Goal: Task Accomplishment & Management: Complete application form

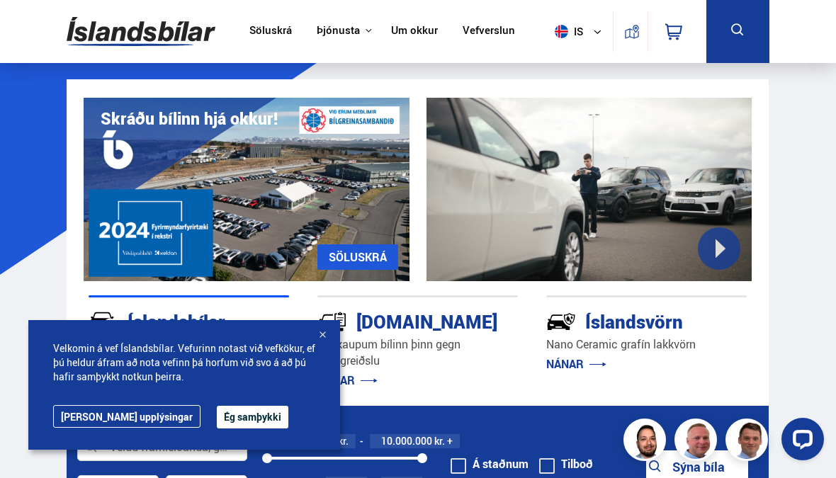
click at [327, 333] on div at bounding box center [322, 336] width 14 height 14
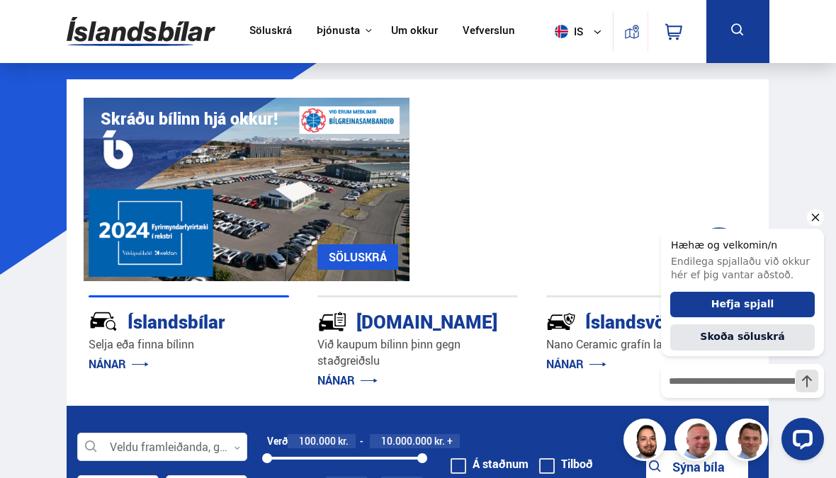
click at [817, 225] on icon "Hide greeting" at bounding box center [815, 217] width 17 height 17
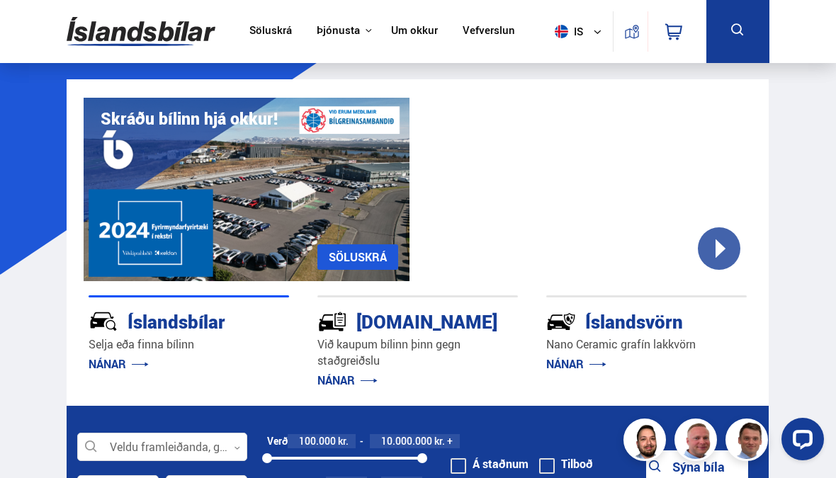
click at [411, 326] on div "[DOMAIN_NAME]" at bounding box center [393, 320] width 150 height 25
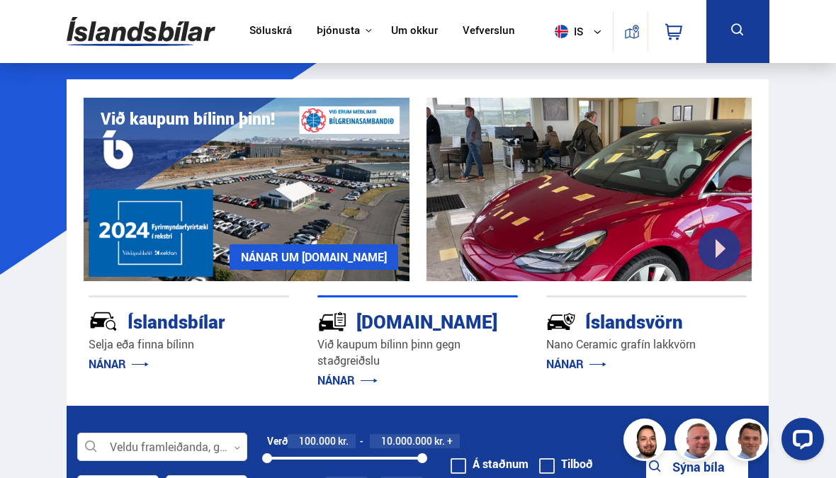
click at [431, 328] on div "[DOMAIN_NAME]" at bounding box center [393, 320] width 150 height 25
click at [362, 259] on link "NÁNAR UM [DOMAIN_NAME]" at bounding box center [314, 258] width 169 height 26
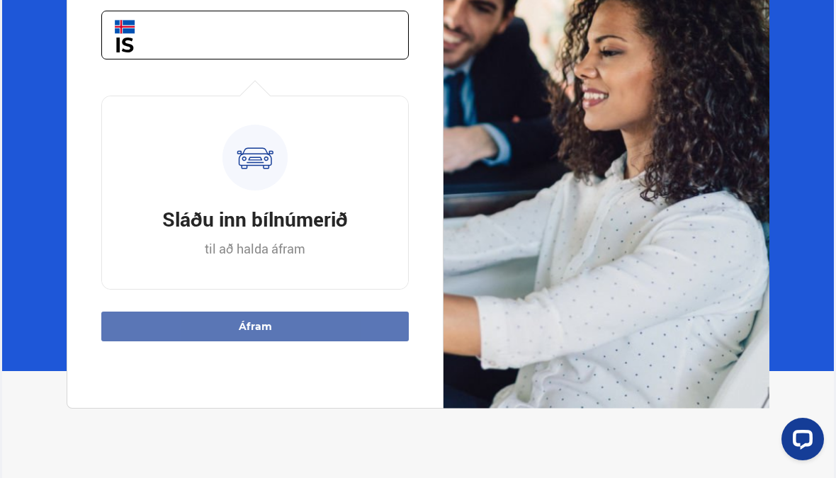
scroll to position [301, 0]
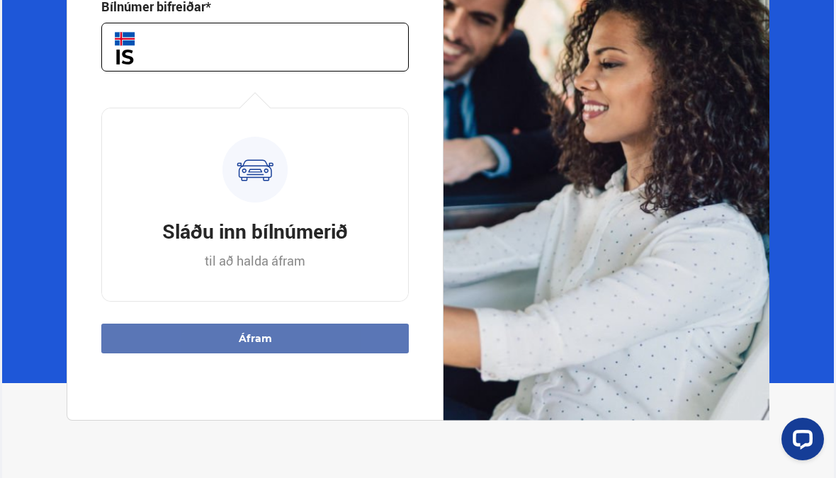
click at [238, 63] on input "text" at bounding box center [255, 47] width 308 height 49
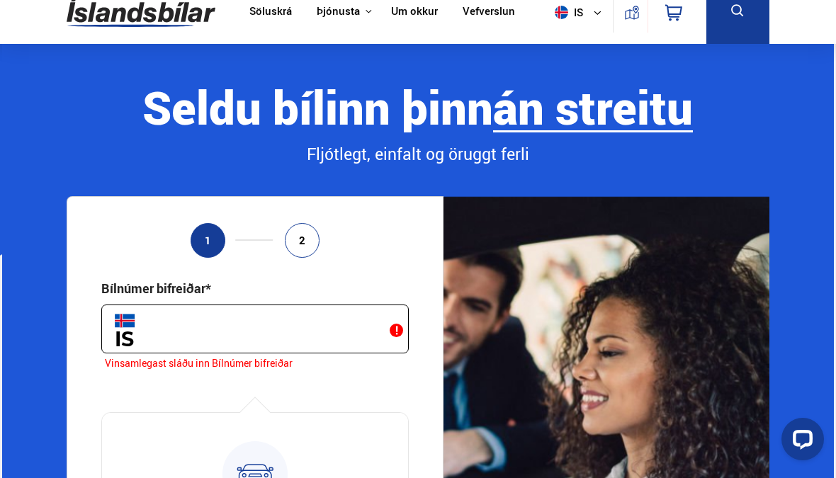
scroll to position [0, 0]
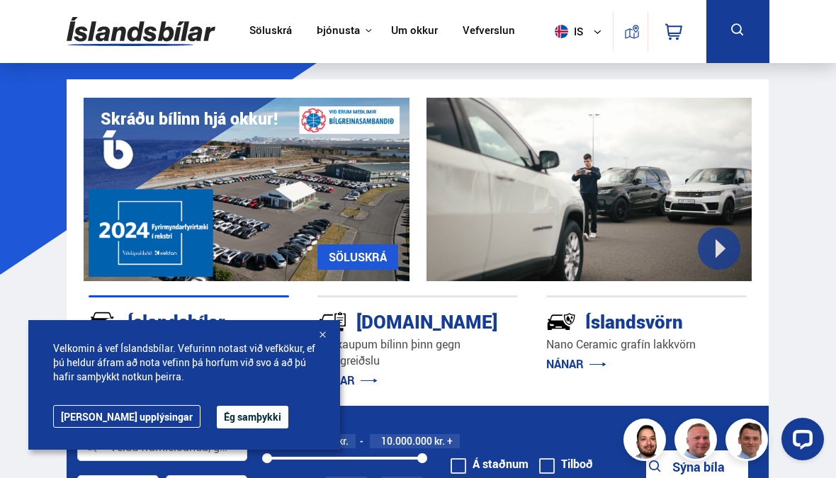
click at [225, 408] on button "Ég samþykki" at bounding box center [253, 417] width 72 height 23
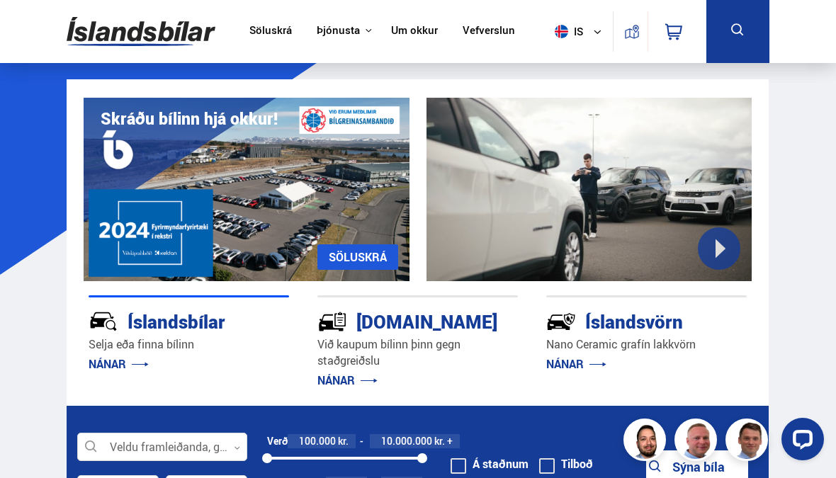
click at [611, 188] on div at bounding box center [590, 190] width 326 height 184
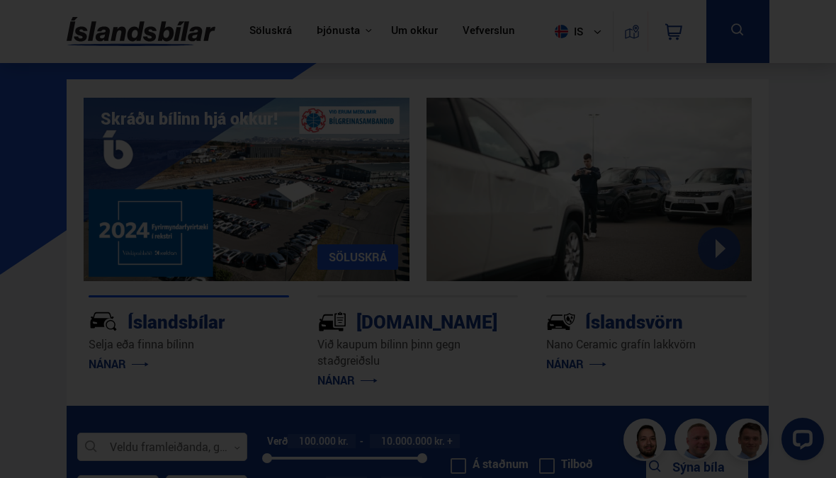
click at [811, 143] on div at bounding box center [418, 239] width 836 height 478
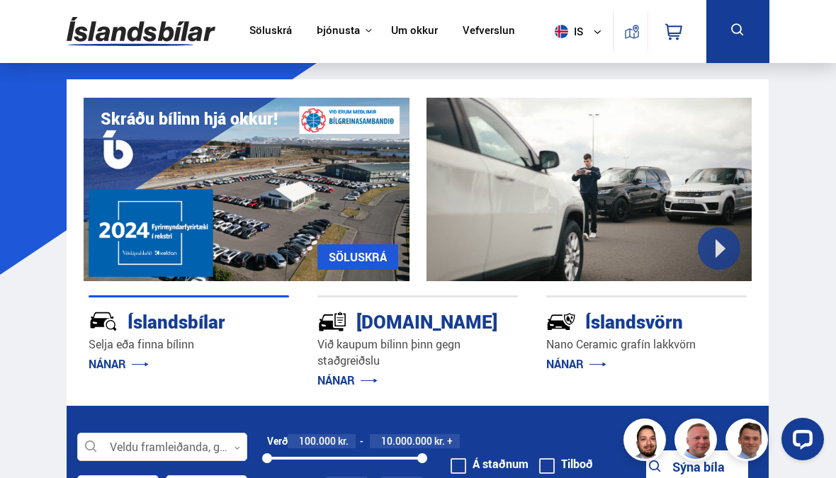
click at [354, 255] on link "SÖLUSKRÁ" at bounding box center [358, 258] width 81 height 26
click at [448, 331] on div "[DOMAIN_NAME]" at bounding box center [393, 320] width 150 height 25
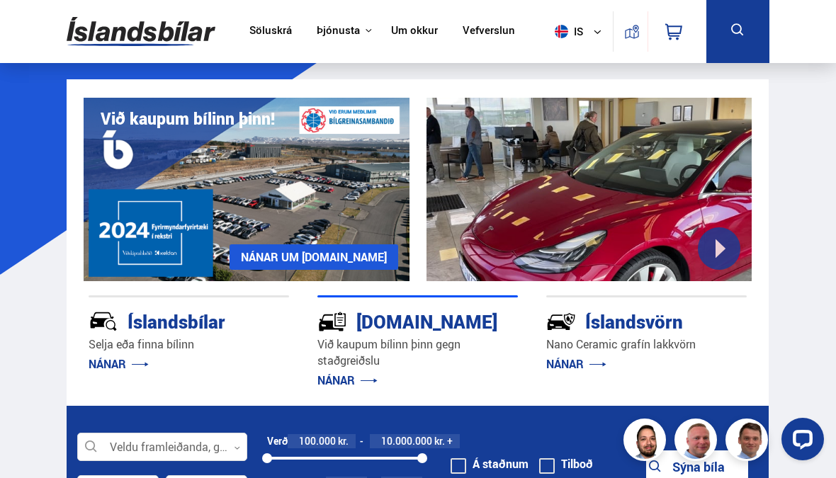
click at [345, 377] on link "NÁNAR" at bounding box center [348, 381] width 60 height 16
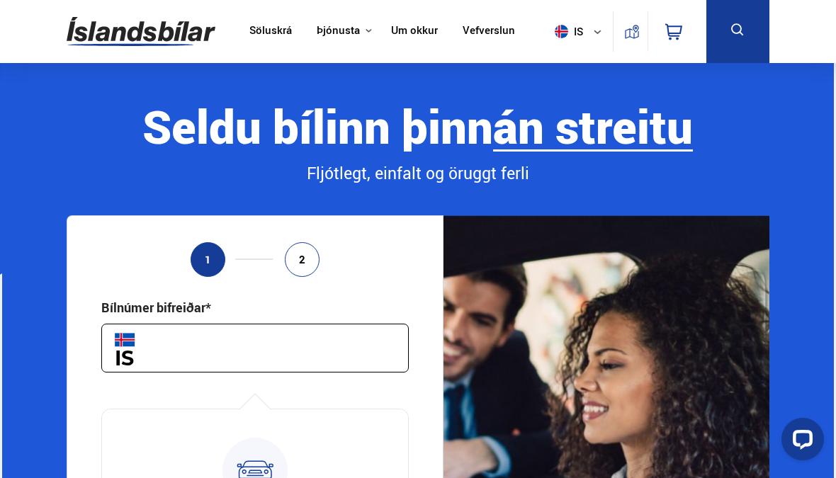
click at [198, 352] on input "text" at bounding box center [255, 348] width 308 height 49
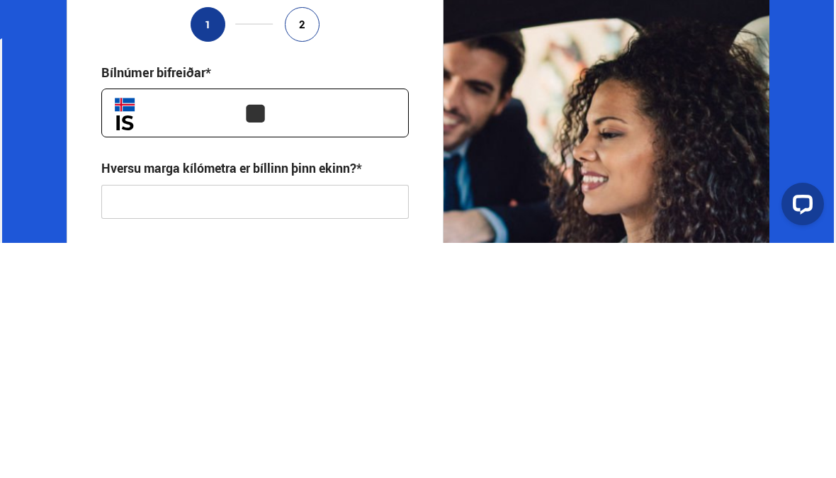
type input "*"
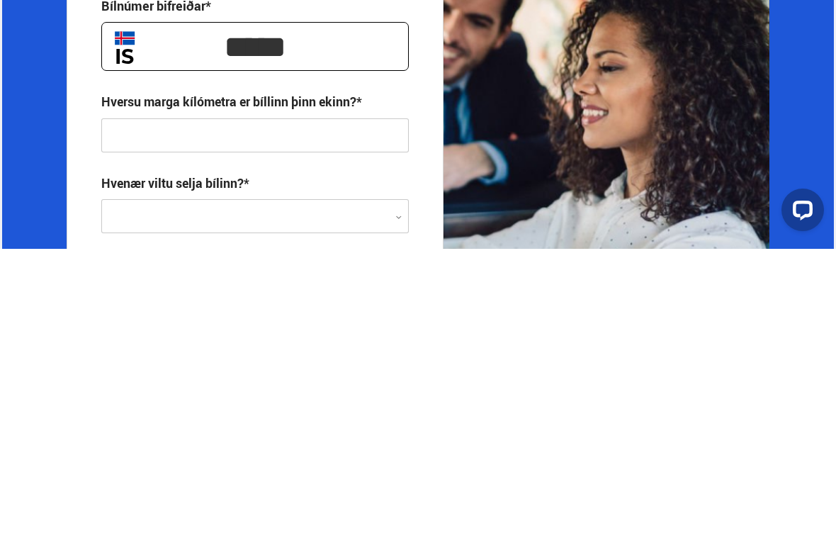
scroll to position [25, 0]
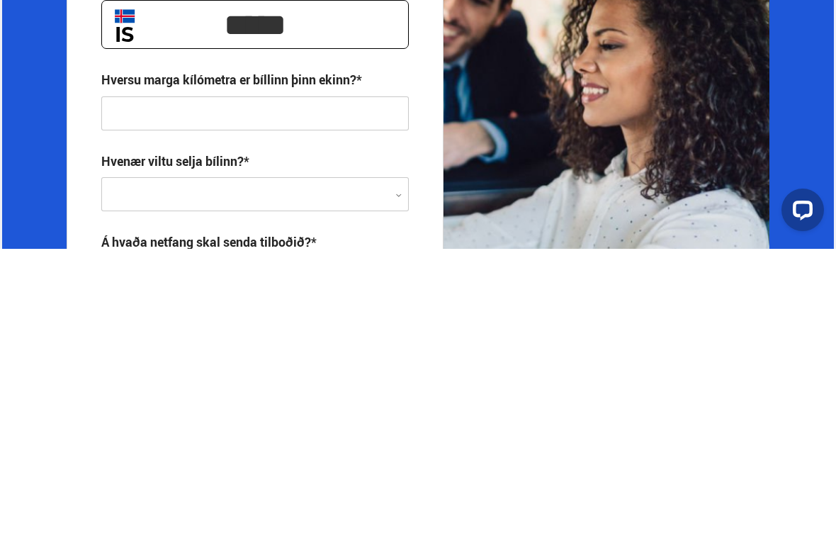
type input "*****"
click at [161, 396] on input "text" at bounding box center [255, 413] width 308 height 34
click at [285, 477] on div at bounding box center [255, 494] width 308 height 34
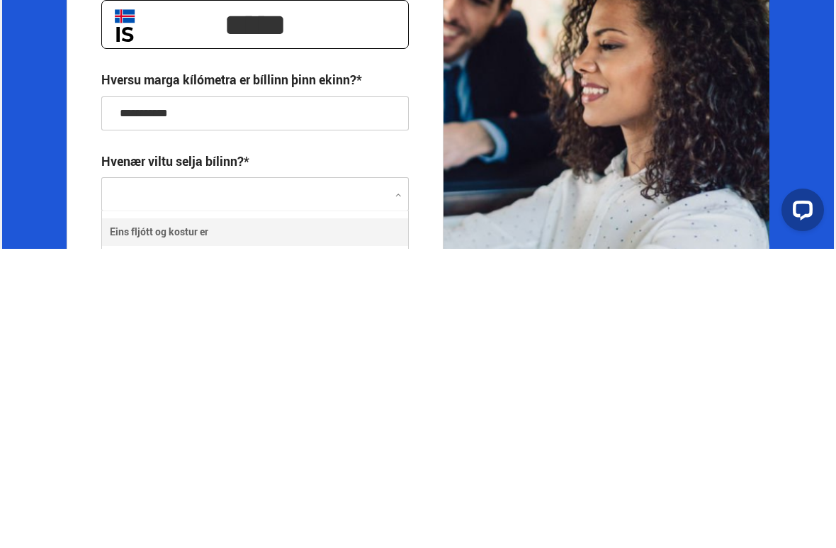
scroll to position [95, 306]
type input "**********"
click at [224, 477] on div at bounding box center [255, 494] width 308 height 34
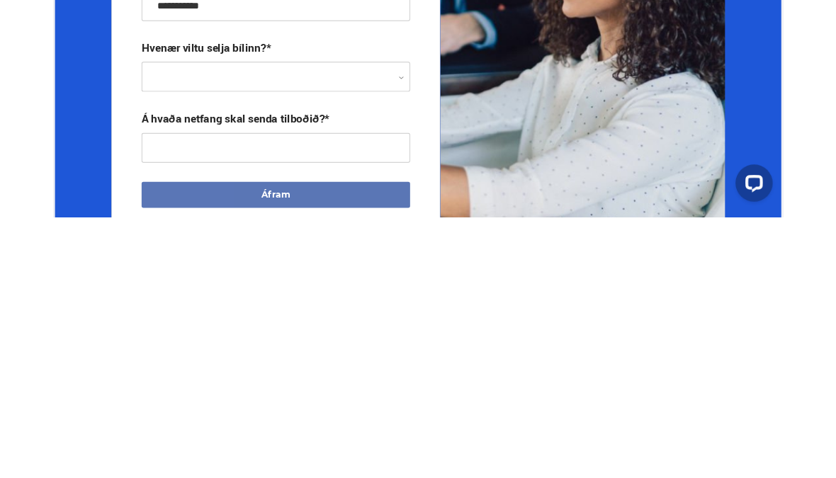
scroll to position [175, 0]
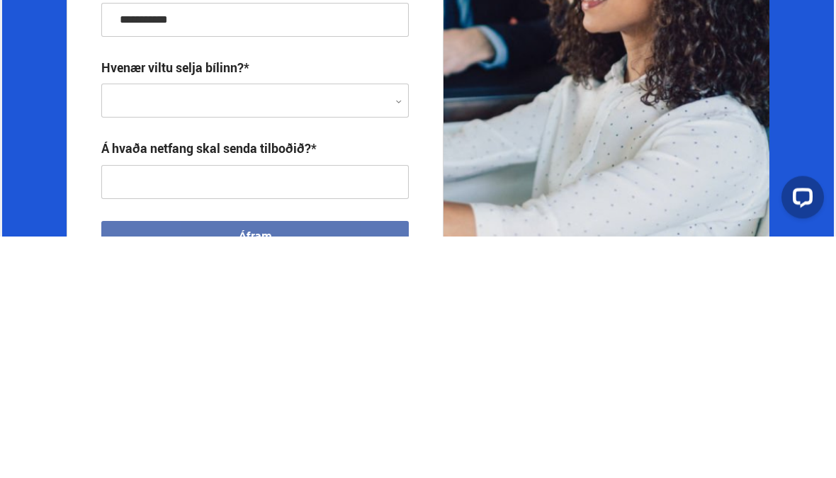
click at [122, 327] on div at bounding box center [255, 344] width 308 height 34
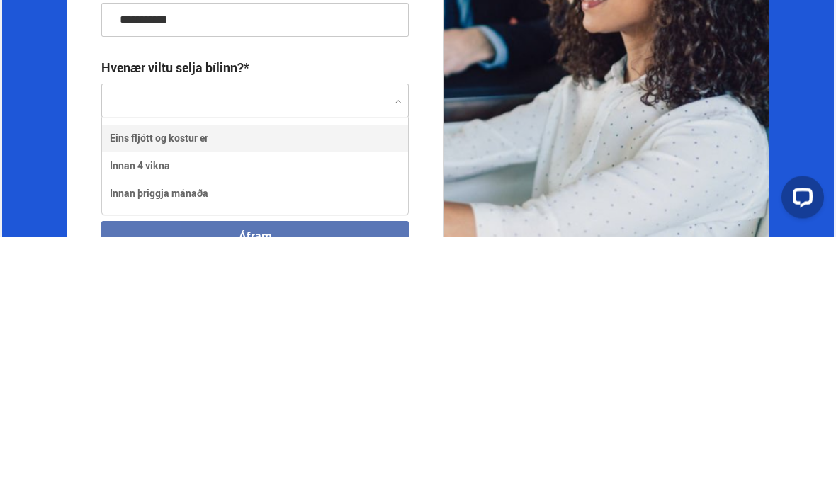
scroll to position [95, 306]
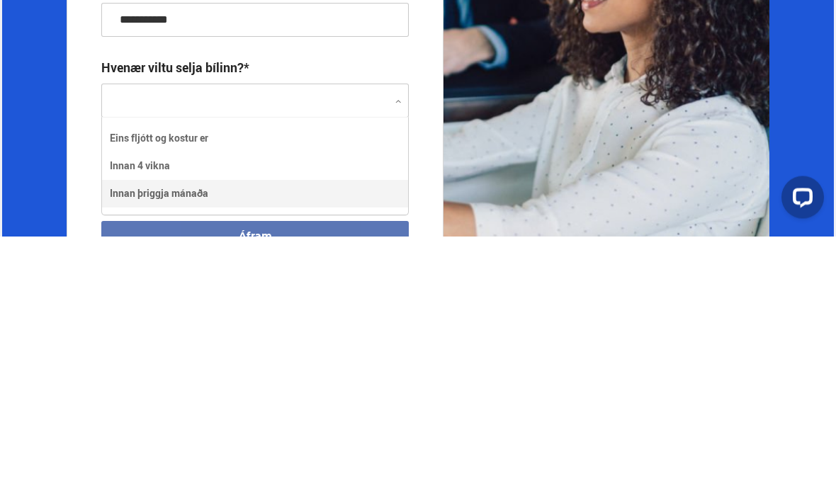
click at [208, 367] on div "Eins fljótt [PERSON_NAME] [PERSON_NAME] 4 vikna Innan þriggja mánaða" at bounding box center [255, 408] width 306 height 82
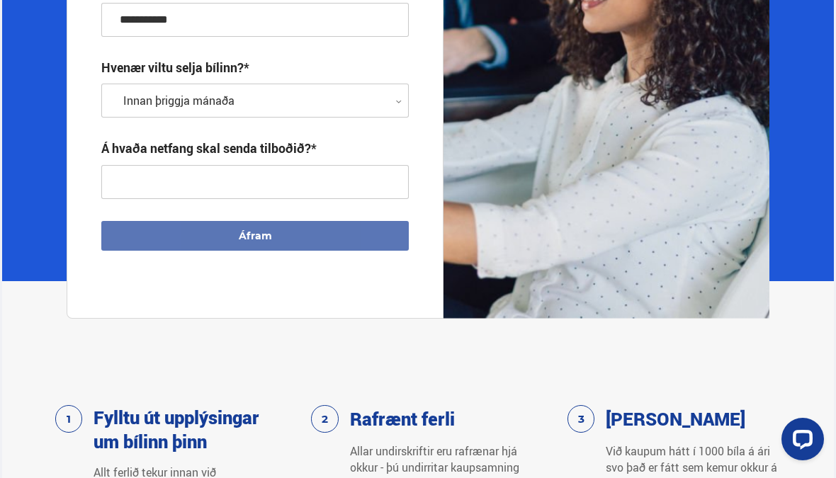
click at [161, 199] on input "text" at bounding box center [255, 182] width 308 height 34
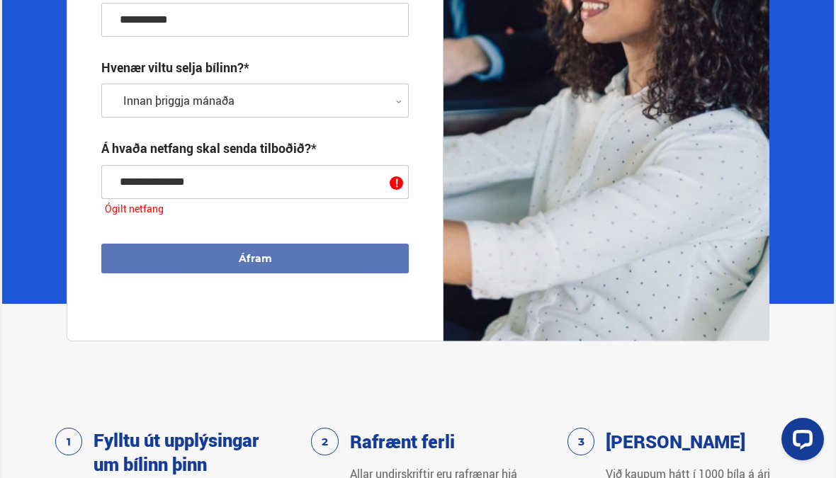
type input "**********"
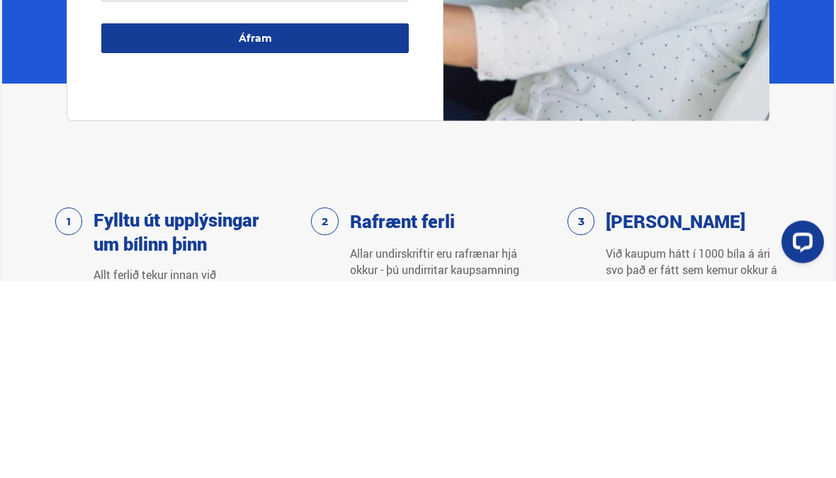
click at [273, 221] on button "Áfram" at bounding box center [255, 236] width 308 height 30
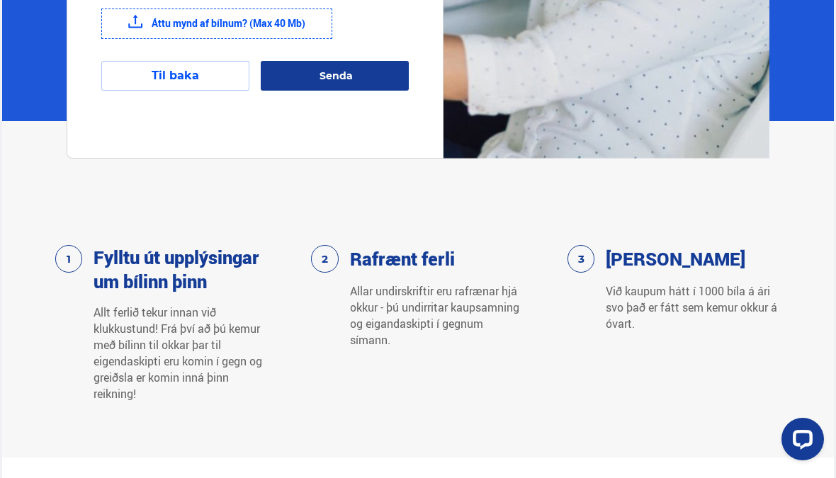
click at [355, 80] on button "Senda" at bounding box center [335, 76] width 148 height 30
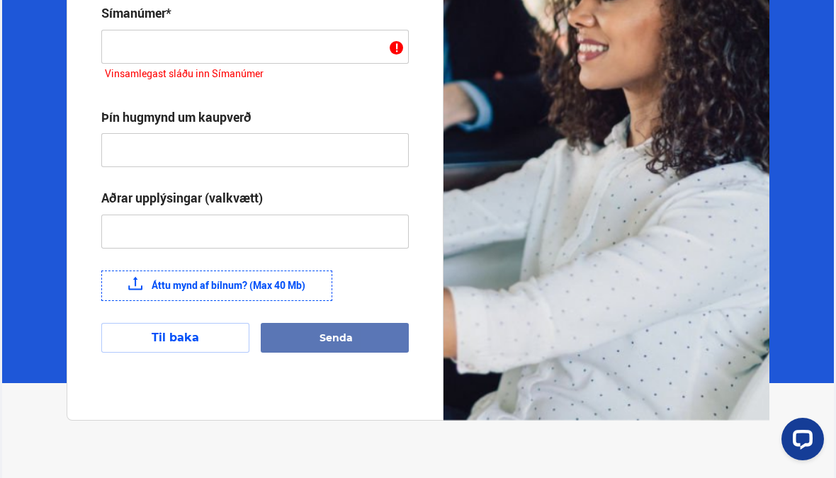
scroll to position [398, 0]
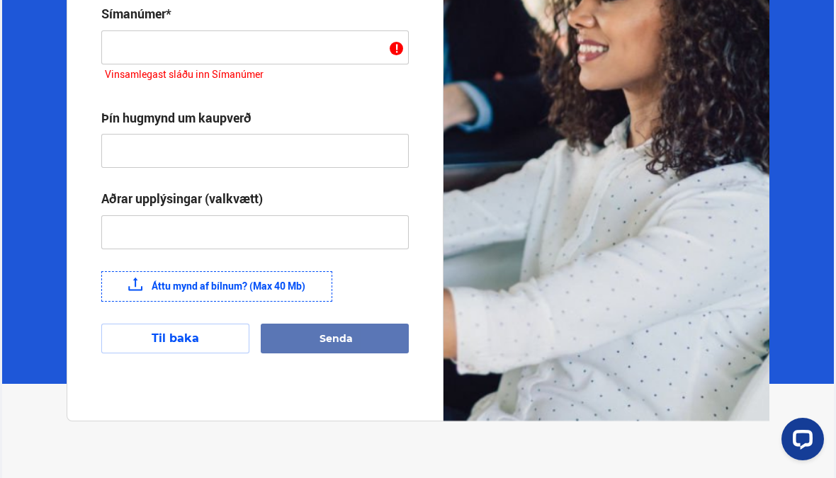
click at [232, 291] on label "Áttu mynd af bílnum? (Max 40 Mb)" at bounding box center [216, 286] width 231 height 30
click at [0, 0] on input "Áttu mynd af bílnum? (Max 40 Mb)" at bounding box center [0, 0] width 0 height 0
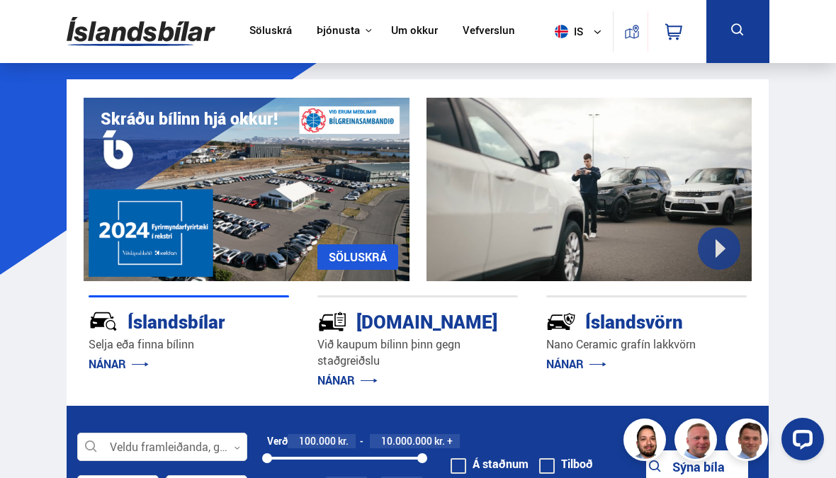
click at [274, 38] on link "Söluskrá" at bounding box center [270, 31] width 43 height 15
